Goal: Transaction & Acquisition: Purchase product/service

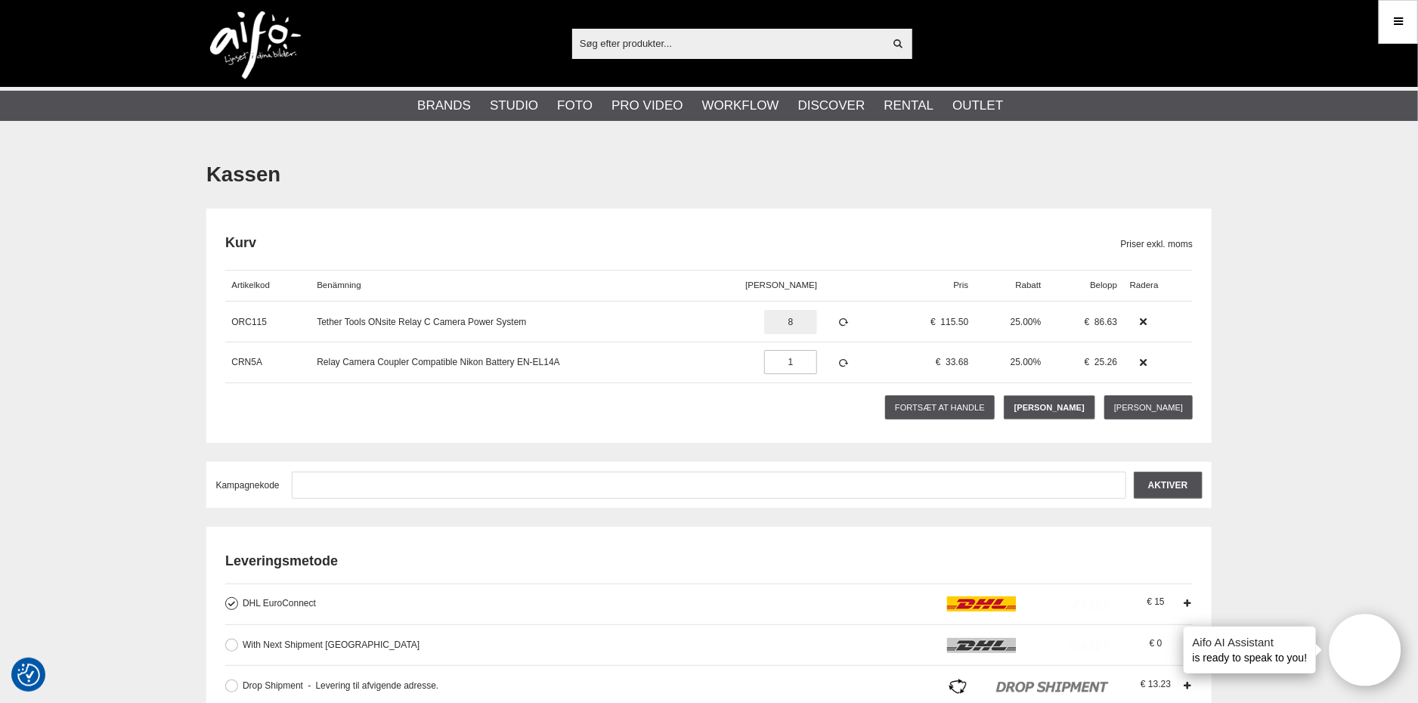
type input "8"
click at [1173, 350] on div at bounding box center [1158, 362] width 69 height 41
drag, startPoint x: 783, startPoint y: 318, endPoint x: 762, endPoint y: 320, distance: 20.5
click at [765, 320] on input "1" at bounding box center [790, 322] width 53 height 24
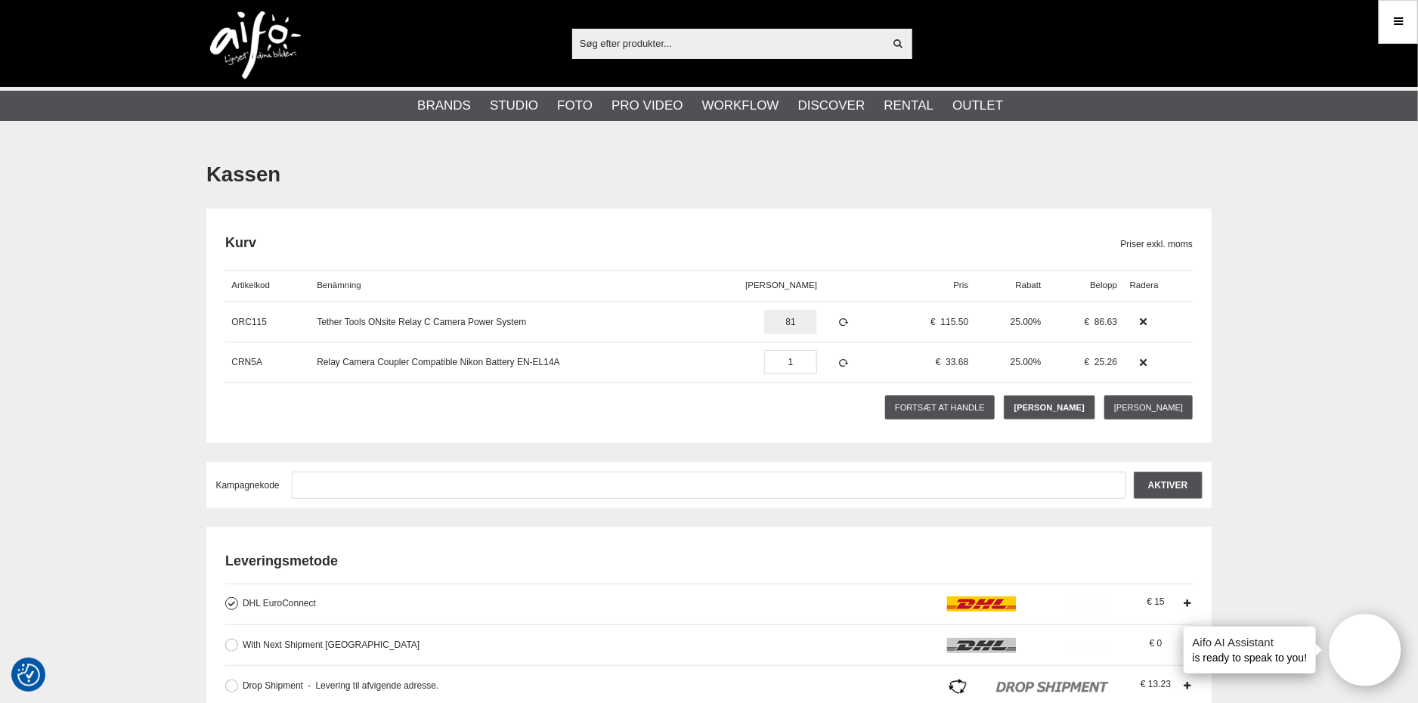
drag, startPoint x: 809, startPoint y: 320, endPoint x: 762, endPoint y: 316, distance: 46.3
click at [764, 316] on input "81" at bounding box center [790, 322] width 53 height 24
type input "8"
click at [837, 323] on icon at bounding box center [843, 322] width 13 height 11
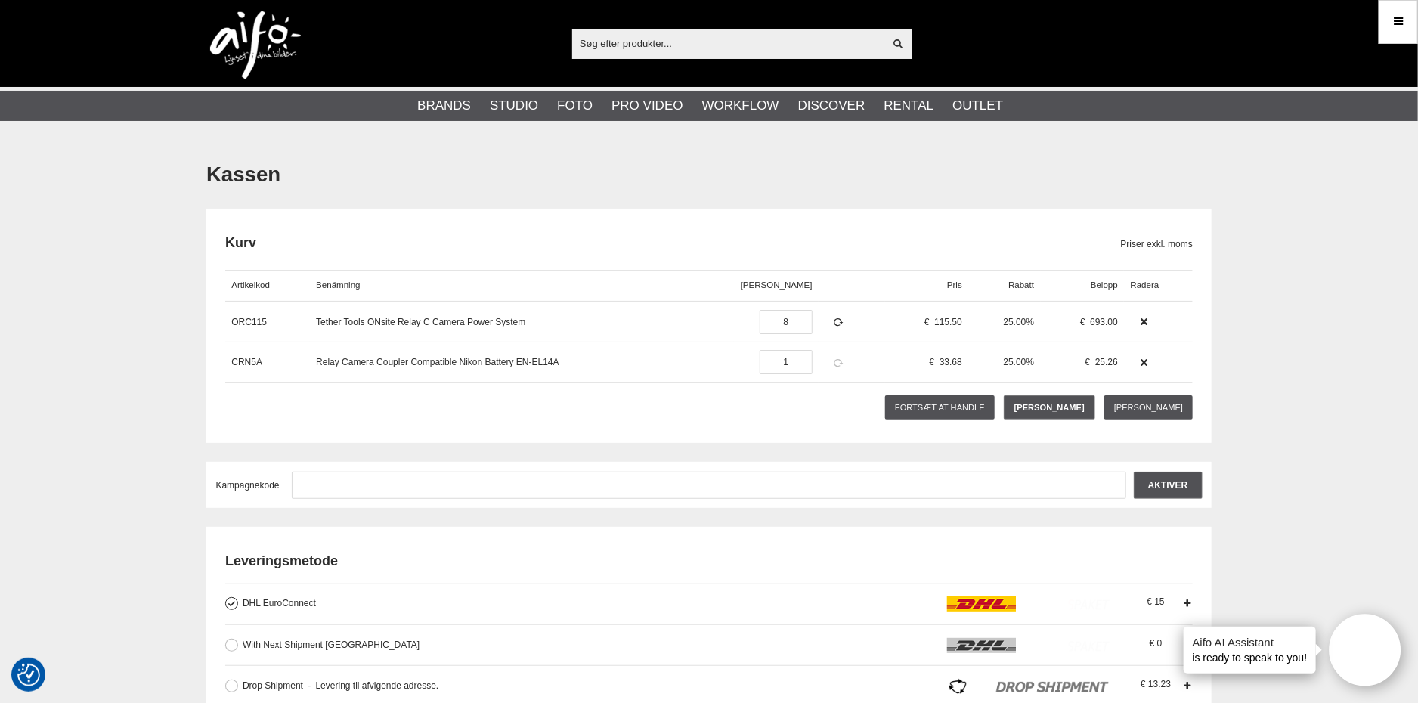
click at [836, 364] on icon at bounding box center [838, 362] width 13 height 11
click at [834, 363] on icon at bounding box center [838, 362] width 13 height 11
drag, startPoint x: 794, startPoint y: 357, endPoint x: 738, endPoint y: 360, distance: 56.8
click at [747, 357] on div "1" at bounding box center [776, 362] width 85 height 41
click at [735, 360] on div "Relay Camera Coupler Compatible Nikon Battery EN-EL14A" at bounding box center [522, 362] width 425 height 41
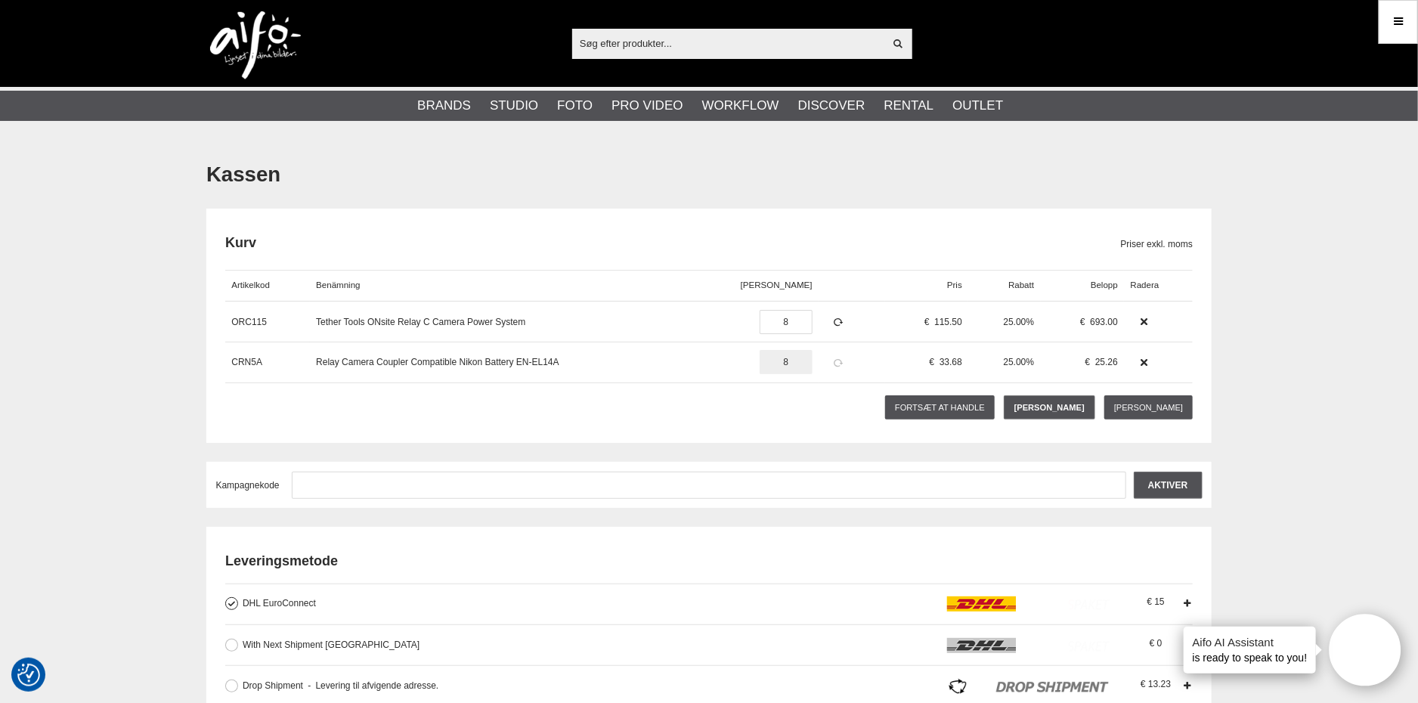
type input "8"
click at [832, 357] on icon at bounding box center [838, 362] width 13 height 11
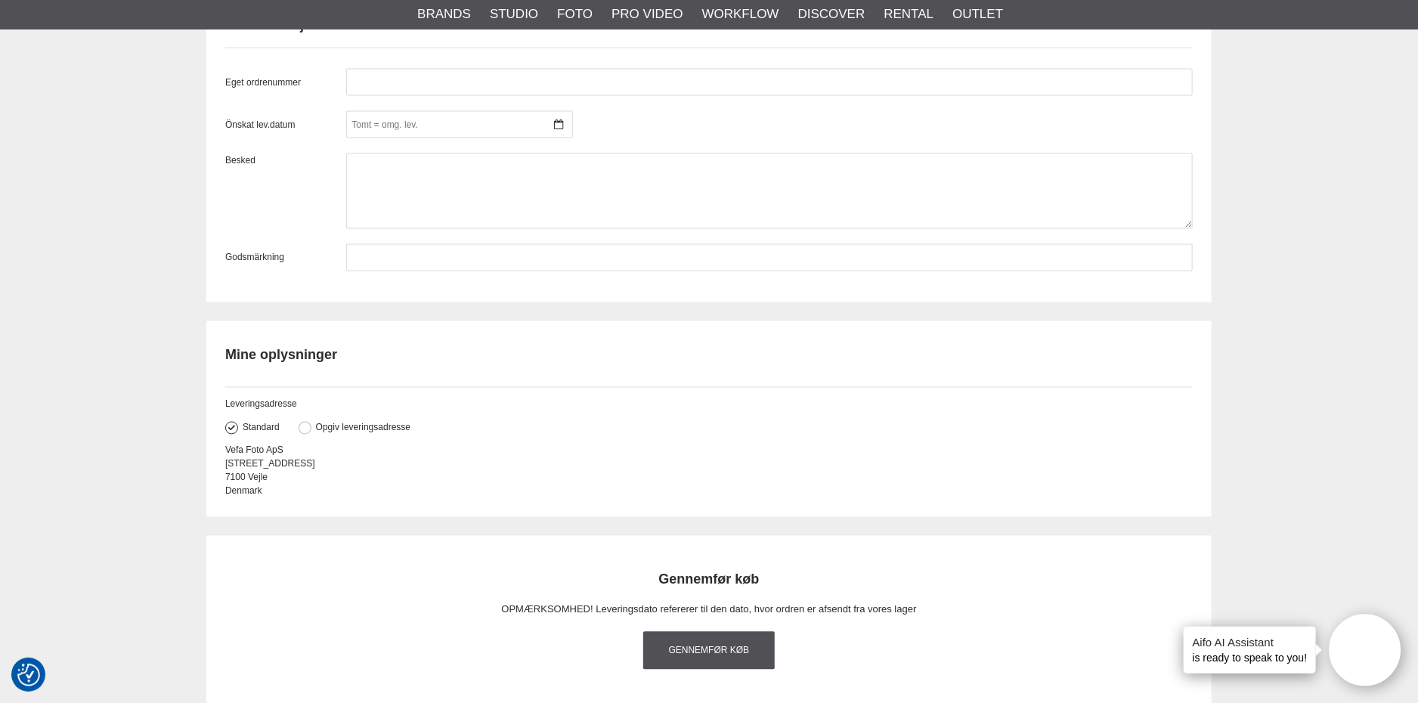
scroll to position [1359, 0]
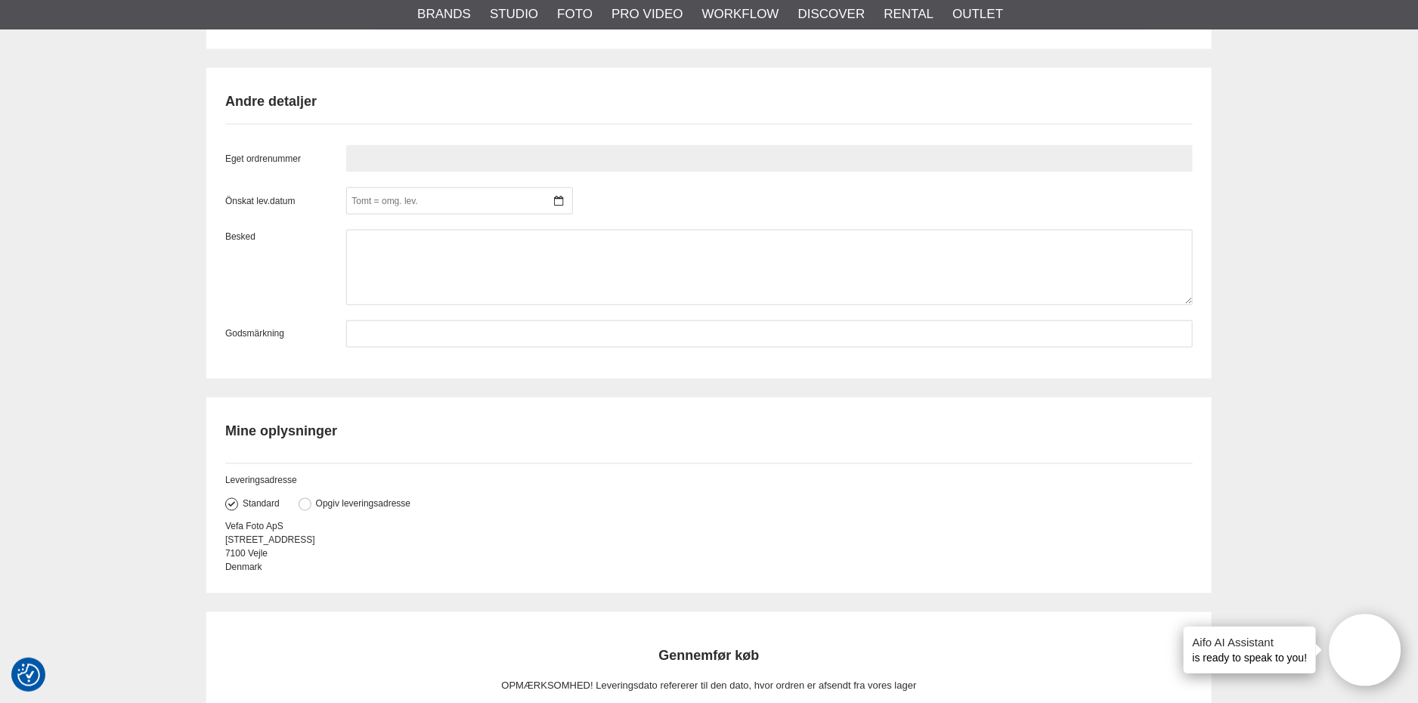
click at [392, 160] on input "text" at bounding box center [769, 158] width 846 height 27
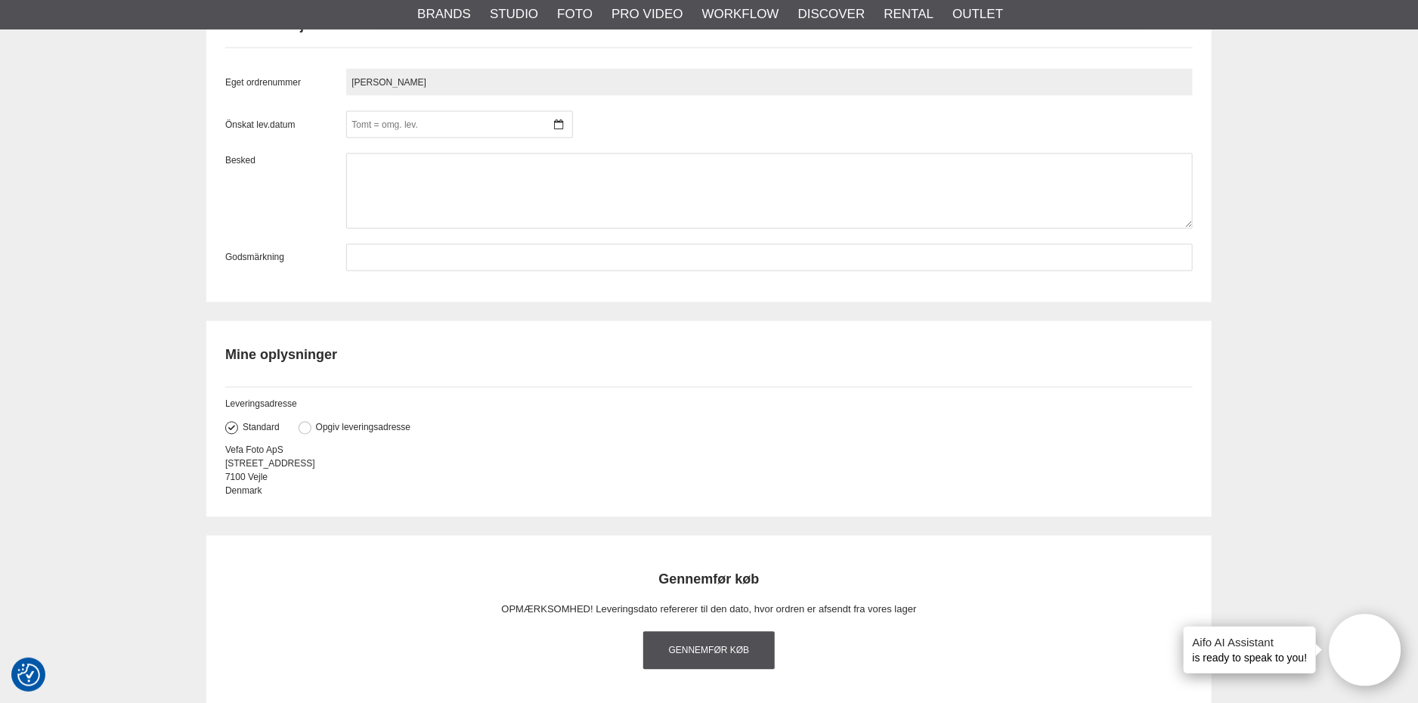
scroll to position [1587, 0]
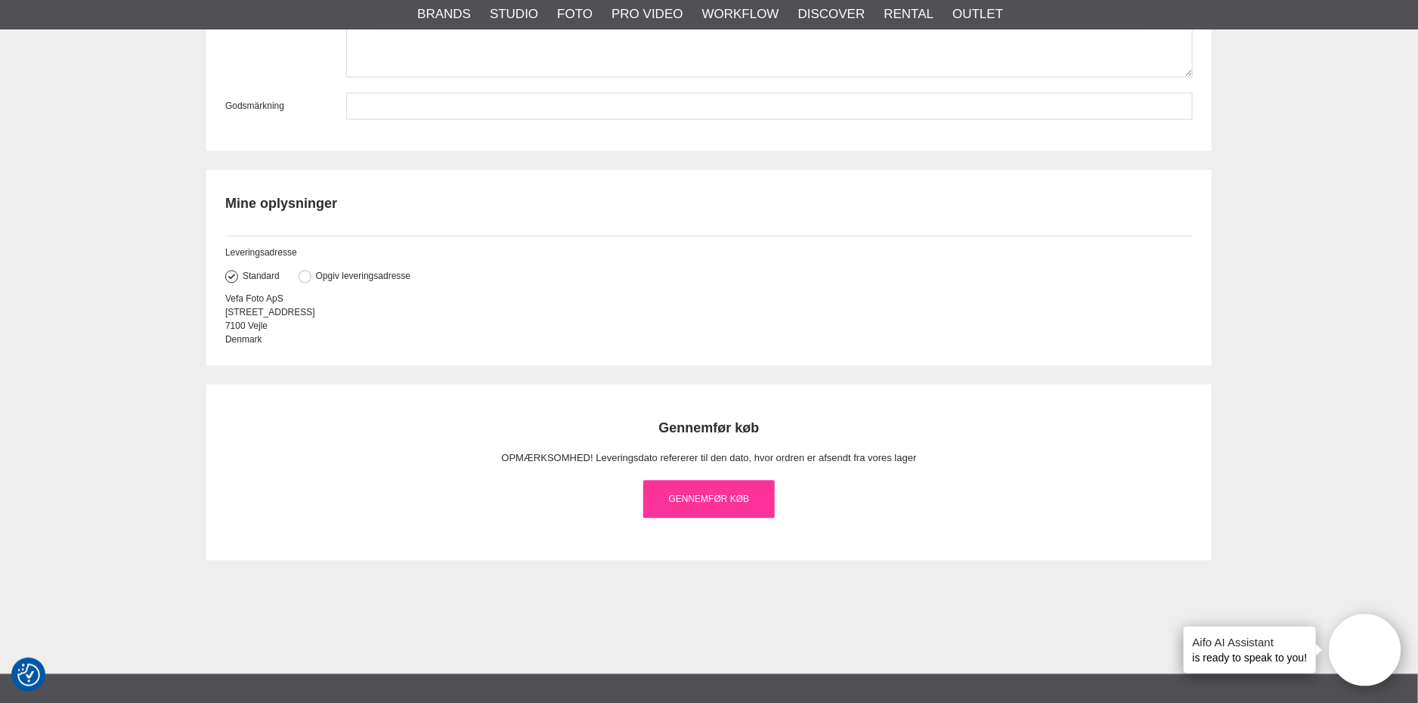
type input "[PERSON_NAME]"
click at [744, 495] on link "Gennemfør køb" at bounding box center [708, 500] width 131 height 38
